Goal: Register for event/course

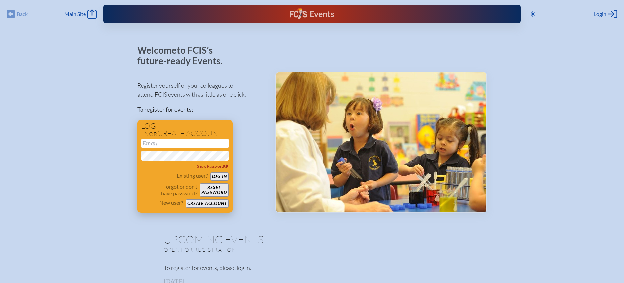
click at [171, 142] on input "email" at bounding box center [184, 143] width 87 height 9
type input "klester@steds.org"
click at [210, 173] on button "Log in" at bounding box center [219, 177] width 18 height 8
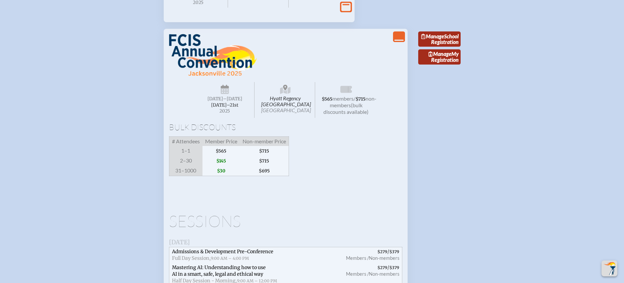
scroll to position [971, 0]
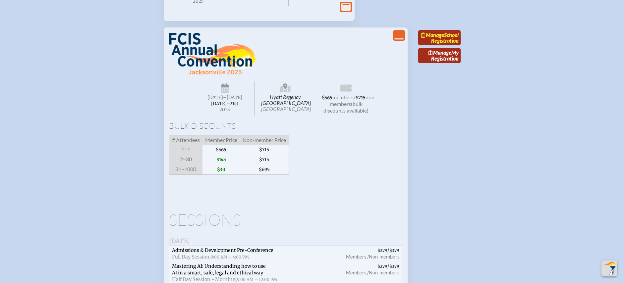
click at [436, 45] on link "Manage School Registration" at bounding box center [439, 37] width 42 height 15
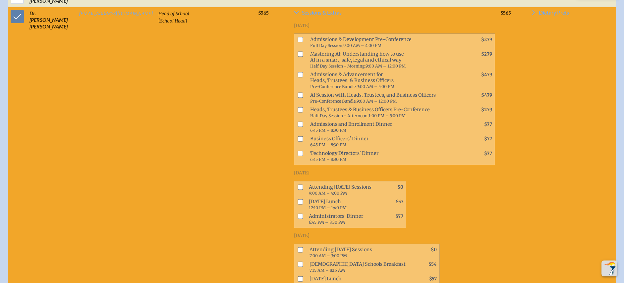
scroll to position [321, 0]
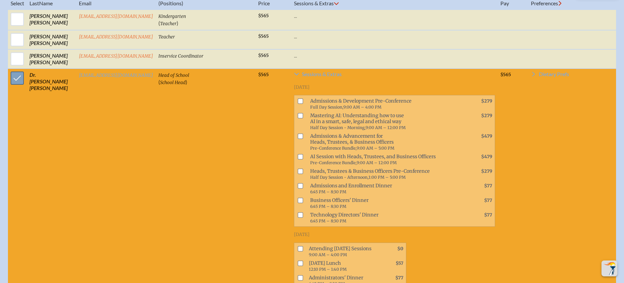
click at [13, 85] on input "checkbox" at bounding box center [17, 78] width 17 height 17
checkbox input "false"
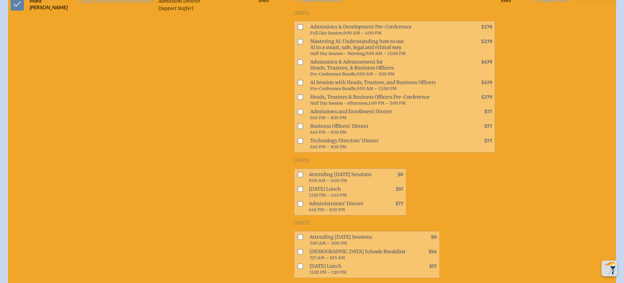
scroll to position [515, 0]
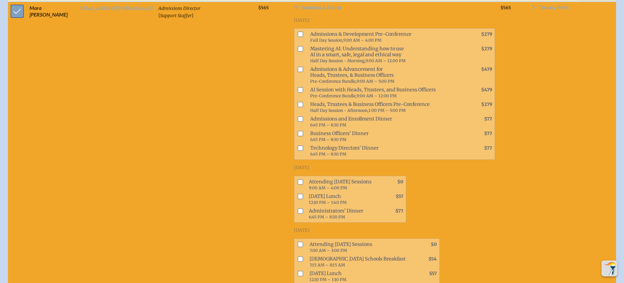
click at [18, 11] on input "checkbox" at bounding box center [17, 11] width 17 height 17
checkbox input "false"
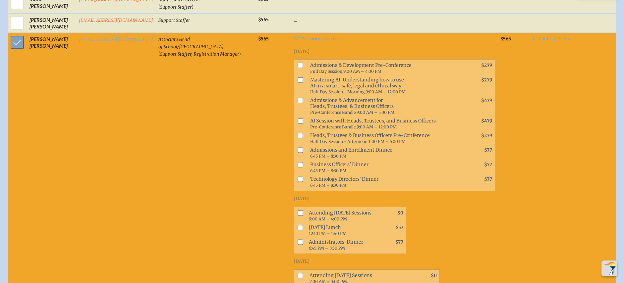
click at [13, 42] on input "checkbox" at bounding box center [17, 42] width 17 height 17
checkbox input "false"
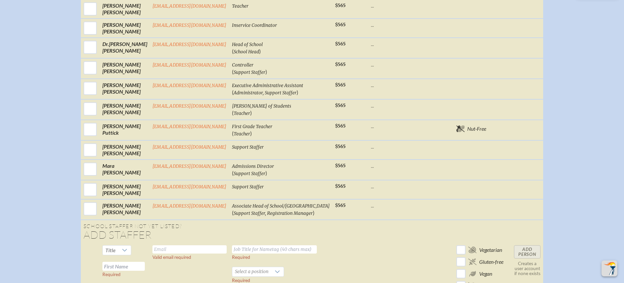
scroll to position [290, 0]
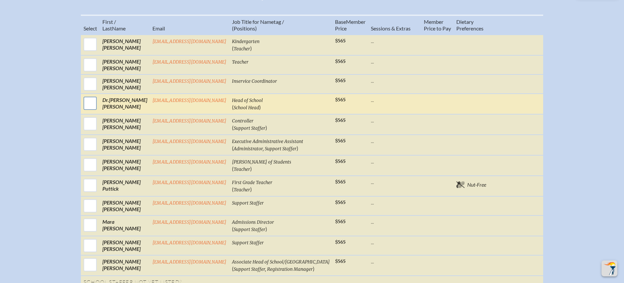
click at [97, 112] on input "checkbox" at bounding box center [90, 103] width 17 height 17
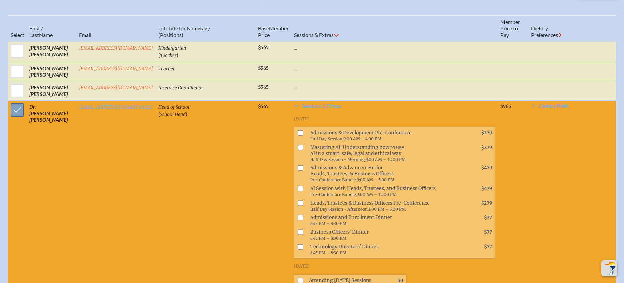
click at [12, 113] on input "checkbox" at bounding box center [17, 110] width 17 height 17
checkbox input "false"
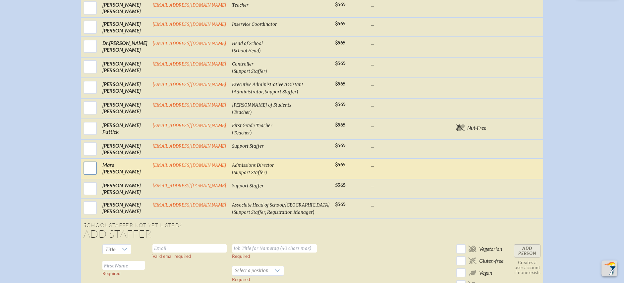
click at [98, 173] on input "checkbox" at bounding box center [90, 168] width 17 height 17
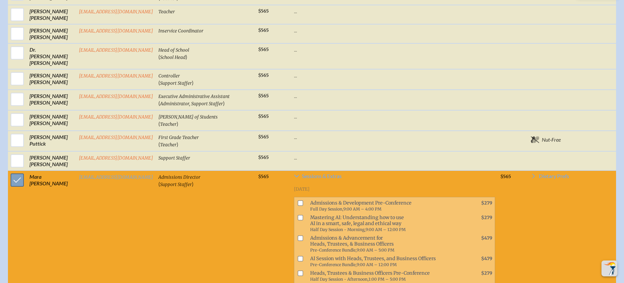
scroll to position [353, 0]
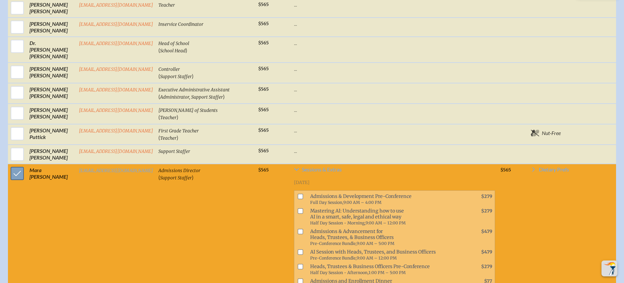
click at [16, 176] on input "checkbox" at bounding box center [17, 173] width 17 height 17
checkbox input "false"
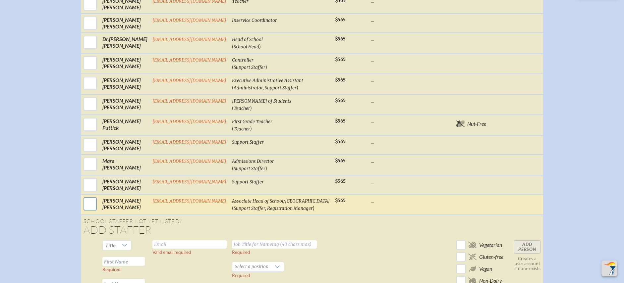
click at [98, 209] on input "checkbox" at bounding box center [90, 204] width 17 height 17
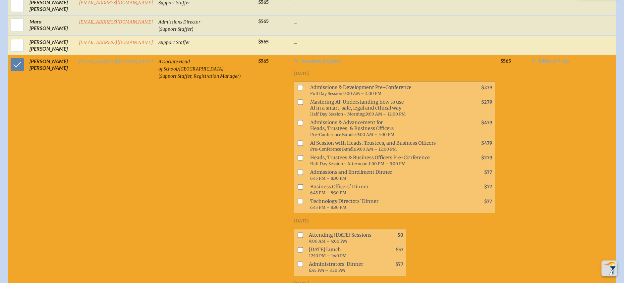
scroll to position [536, 0]
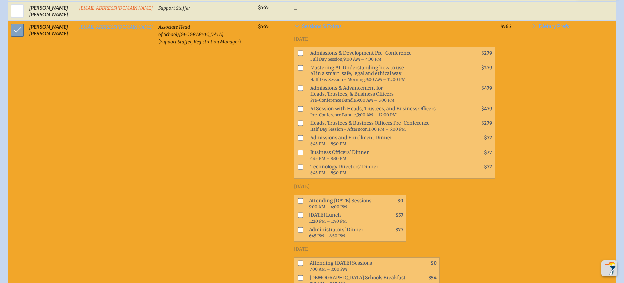
click at [15, 28] on input "checkbox" at bounding box center [17, 30] width 17 height 17
checkbox input "false"
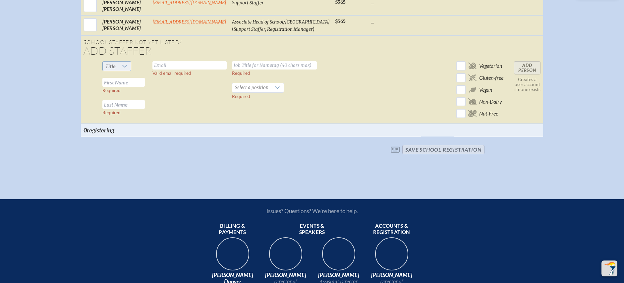
click at [127, 69] on icon at bounding box center [124, 66] width 5 height 5
click at [123, 86] on li "Mr" at bounding box center [123, 84] width 28 height 9
click at [195, 70] on input "text" at bounding box center [189, 65] width 74 height 8
type input "jmacmullan@steds.org"
click at [253, 70] on input "text" at bounding box center [274, 65] width 85 height 8
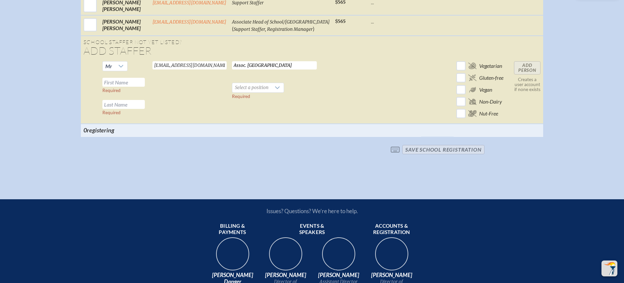
scroll to position [0, 12]
type input "Assoc. Head of School & Head of Upper School"
click at [142, 86] on input "text" at bounding box center [123, 82] width 42 height 9
type input "Jack"
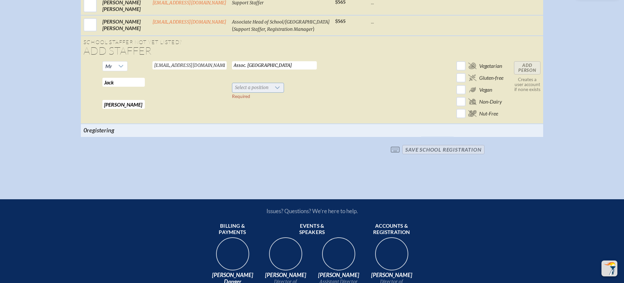
type input "MacMullan"
click at [250, 92] on span "Select a position" at bounding box center [251, 87] width 39 height 9
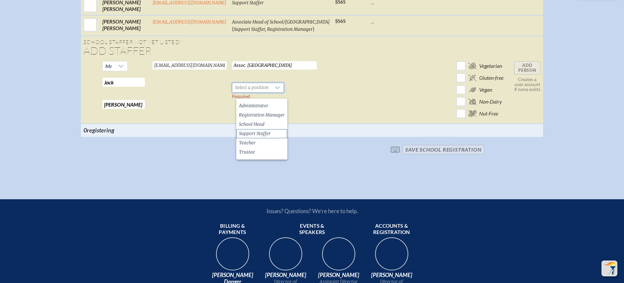
click at [250, 132] on span "Support Staffer" at bounding box center [255, 134] width 32 height 7
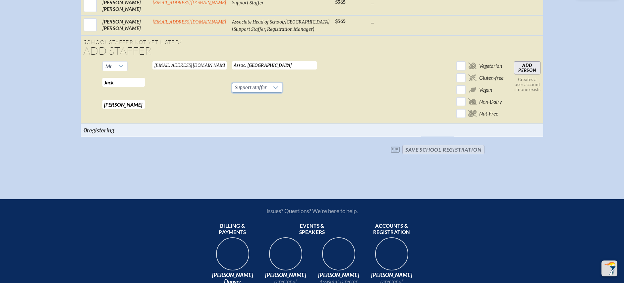
click at [517, 75] on input "Add Person" at bounding box center [527, 67] width 27 height 13
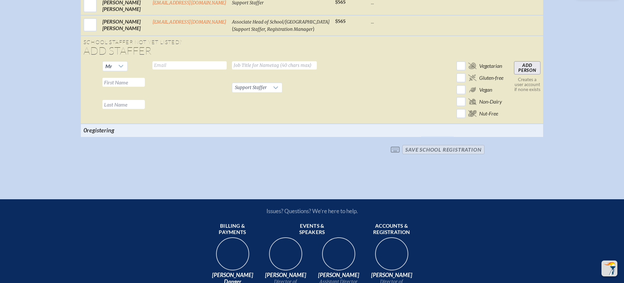
scroll to position [531, 0]
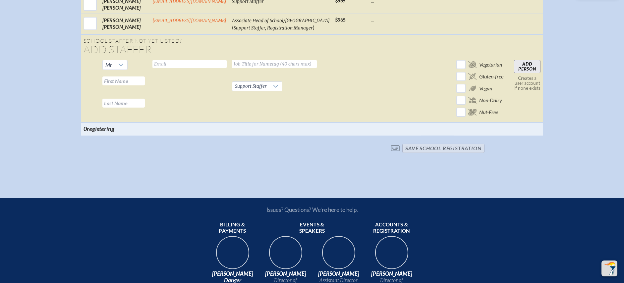
checkbox input "true"
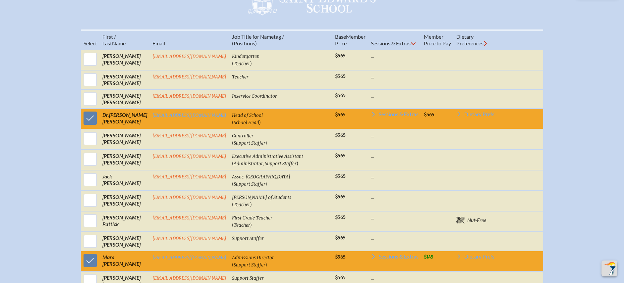
scroll to position [265, 0]
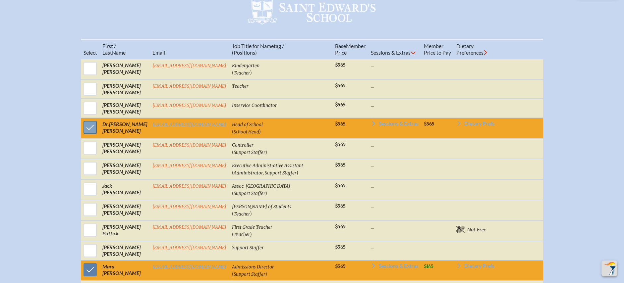
click at [93, 135] on input "checkbox" at bounding box center [90, 127] width 17 height 17
checkbox input "false"
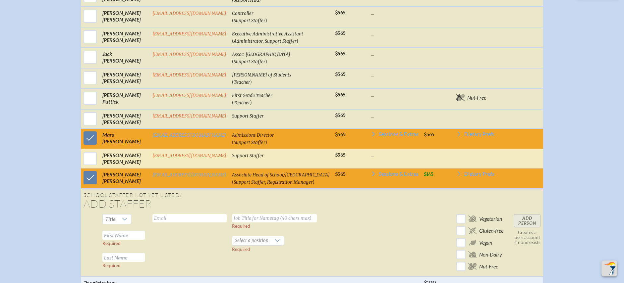
scroll to position [416, 0]
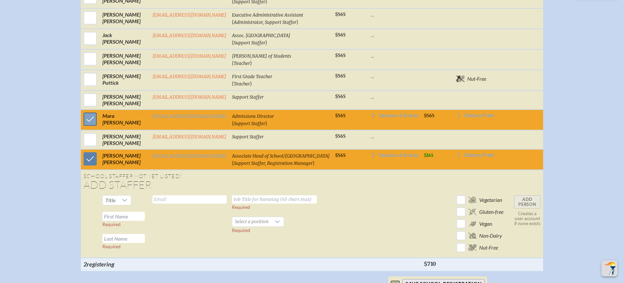
drag, startPoint x: 92, startPoint y: 124, endPoint x: 91, endPoint y: 129, distance: 4.8
click at [92, 124] on input "checkbox" at bounding box center [90, 119] width 17 height 17
checkbox input "false"
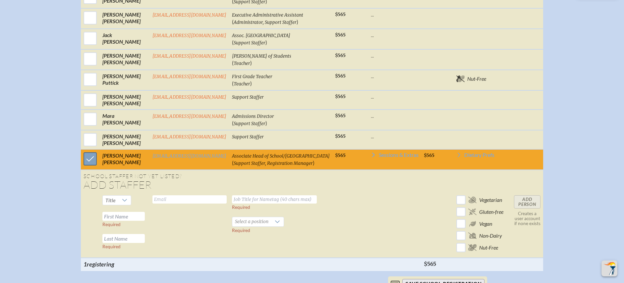
click at [91, 162] on input "checkbox" at bounding box center [90, 159] width 17 height 17
checkbox input "false"
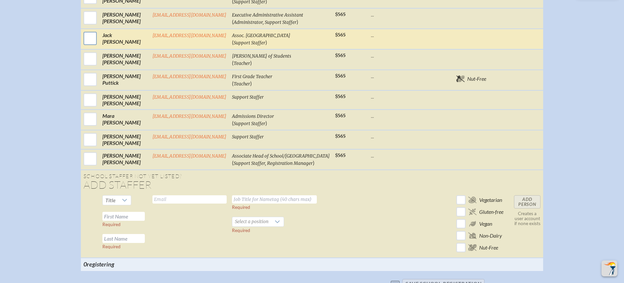
click at [95, 42] on input "checkbox" at bounding box center [90, 38] width 17 height 17
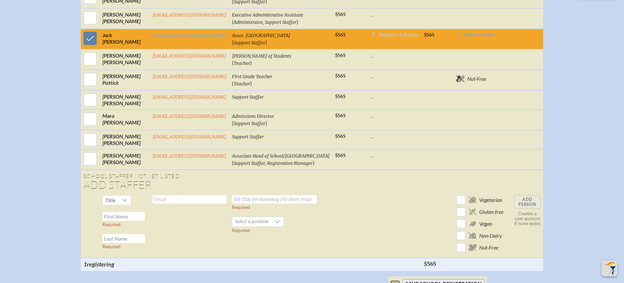
click at [405, 37] on span "Sessions & Extras" at bounding box center [399, 34] width 40 height 5
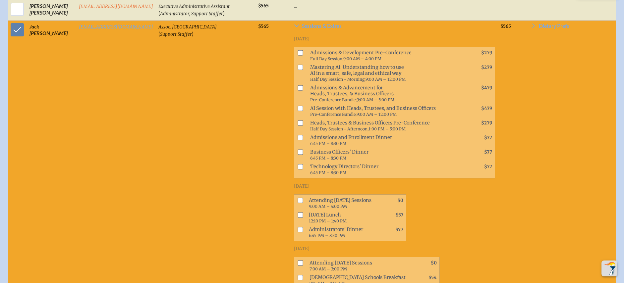
scroll to position [268, 0]
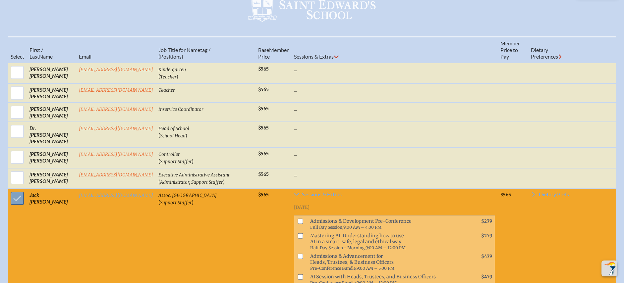
click at [15, 200] on input "checkbox" at bounding box center [17, 198] width 17 height 17
checkbox input "false"
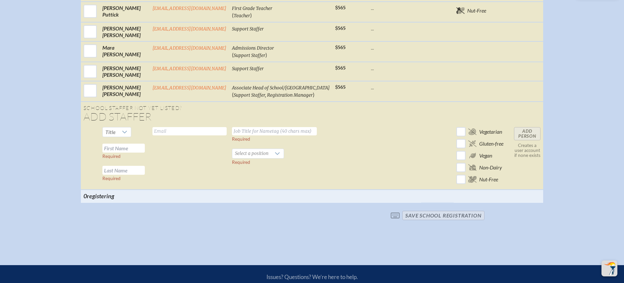
scroll to position [486, 0]
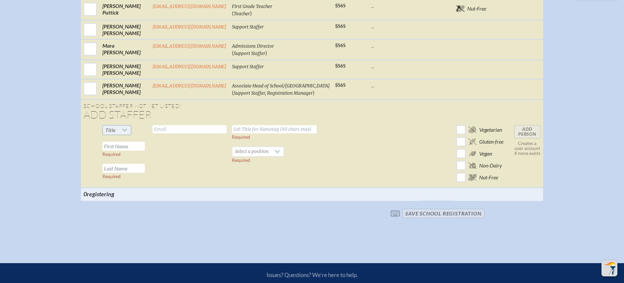
click at [127, 133] on icon at bounding box center [124, 130] width 5 height 5
click at [118, 158] on li "Mrs" at bounding box center [119, 157] width 28 height 9
click at [135, 150] on input "text" at bounding box center [123, 146] width 42 height 9
type input "Kathy"
type input "Savage"
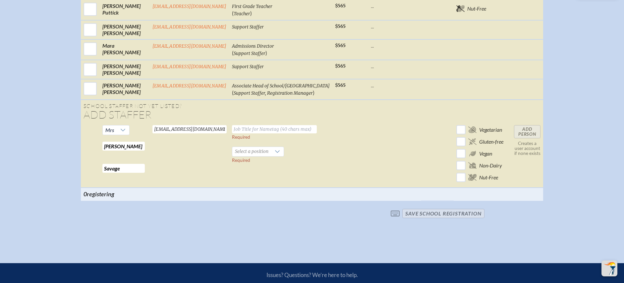
type input "ksavage@steds.org"
click at [242, 134] on input "text" at bounding box center [274, 129] width 85 height 8
type input "Director of Development Office"
click at [278, 154] on icon at bounding box center [277, 151] width 5 height 5
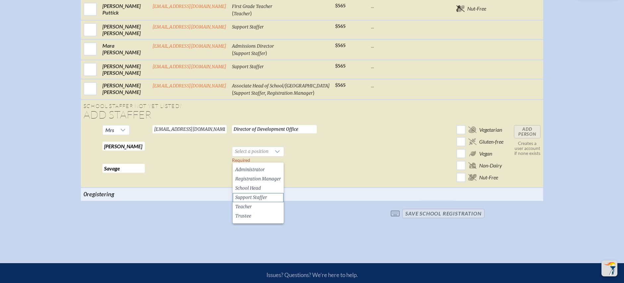
click at [260, 196] on span "Support Staffer" at bounding box center [251, 197] width 32 height 7
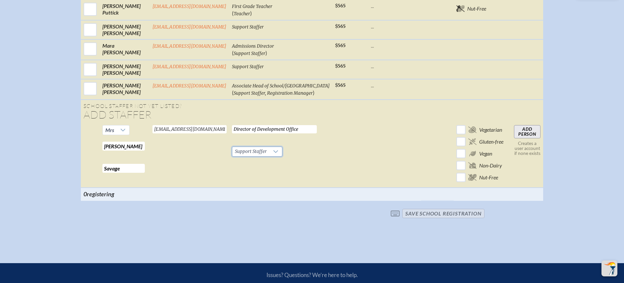
click at [518, 136] on input "Add Person" at bounding box center [527, 131] width 27 height 13
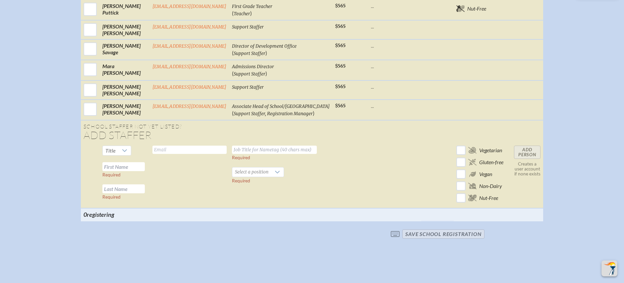
checkbox input "true"
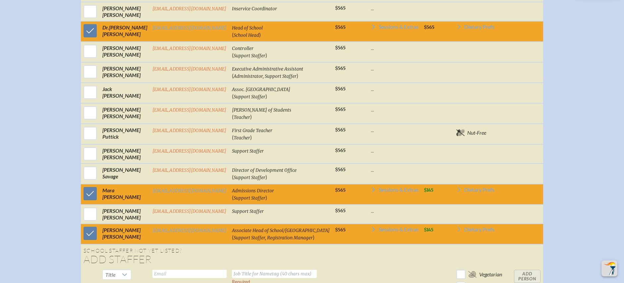
scroll to position [398, 0]
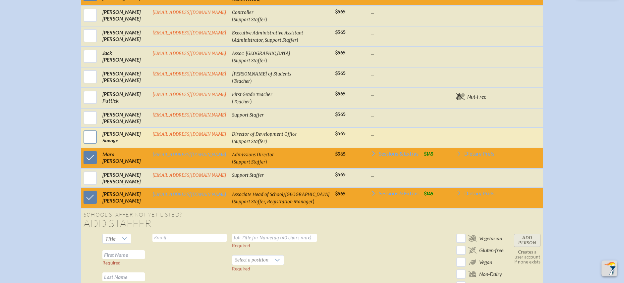
click at [96, 144] on input "checkbox" at bounding box center [90, 137] width 17 height 17
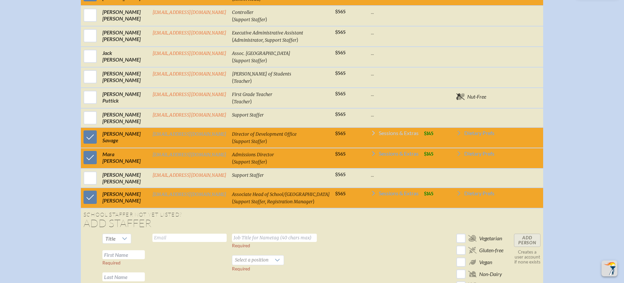
click at [393, 136] on span "Sessions & Extras" at bounding box center [399, 133] width 40 height 5
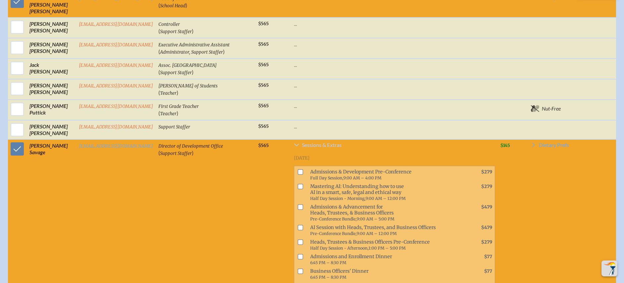
scroll to position [405, 0]
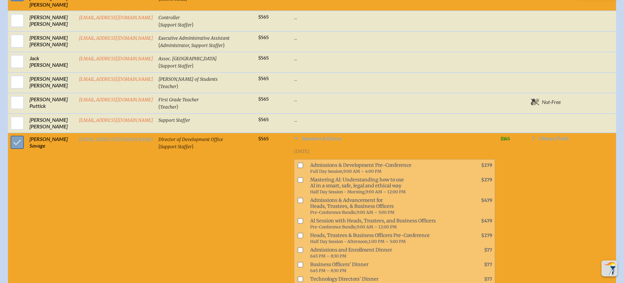
click at [16, 150] on input "checkbox" at bounding box center [17, 142] width 17 height 17
checkbox input "false"
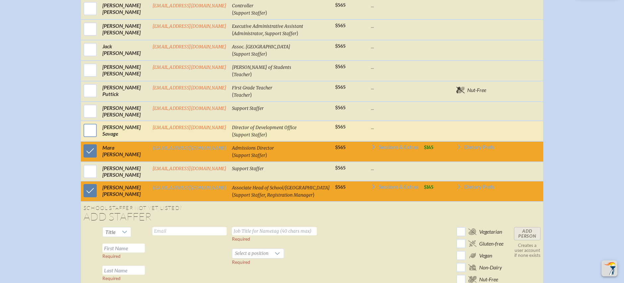
scroll to position [398, 0]
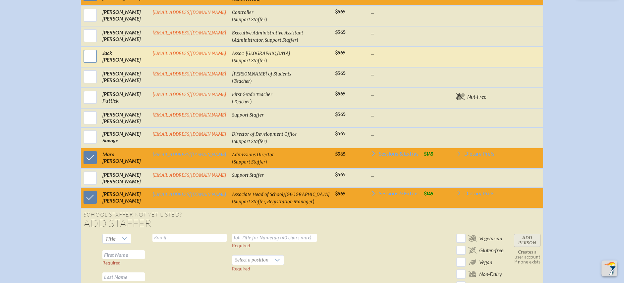
click at [93, 58] on input "checkbox" at bounding box center [90, 56] width 17 height 17
checkbox input "true"
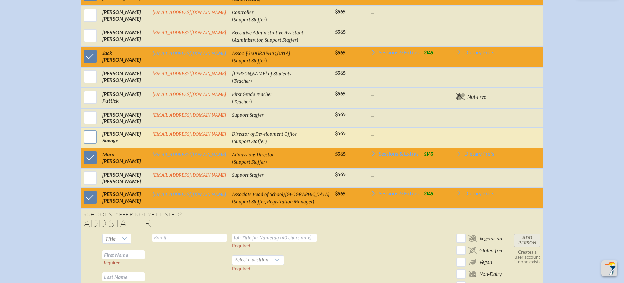
click at [87, 145] on input "checkbox" at bounding box center [90, 137] width 17 height 17
checkbox input "true"
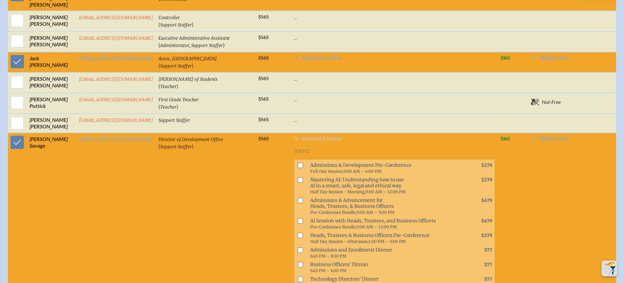
click at [310, 141] on span "Sessions & Extras" at bounding box center [322, 138] width 40 height 5
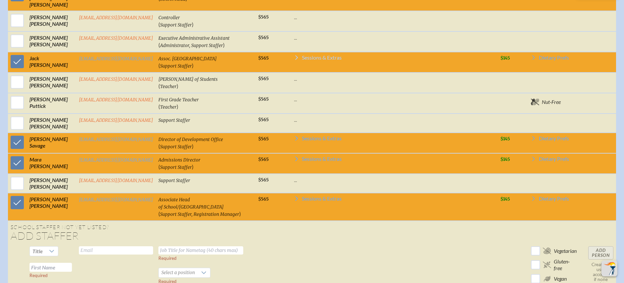
scroll to position [398, 0]
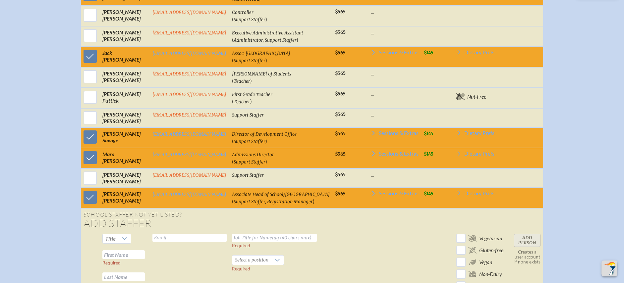
click at [318, 55] on td "Assoc. Head of School & Head of Upper School ( Support Staffer )" at bounding box center [280, 57] width 103 height 21
click at [383, 55] on span "Sessions & Extras" at bounding box center [399, 52] width 40 height 5
